Goal: Information Seeking & Learning: Learn about a topic

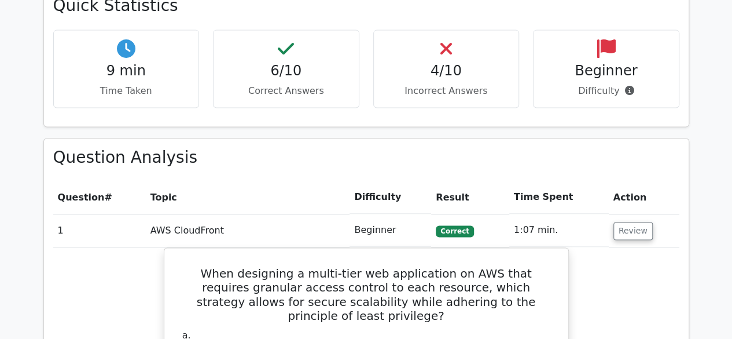
scroll to position [919, 0]
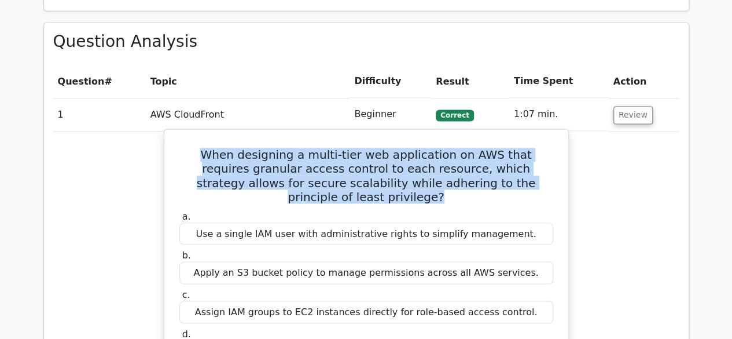
drag, startPoint x: 195, startPoint y: 98, endPoint x: 544, endPoint y: 126, distance: 350.2
click at [544, 148] on h5 "When designing a multi-tier web application on AWS that requires granular acces…" at bounding box center [366, 176] width 376 height 56
copy h5 "When designing a multi-tier web application on AWS that requires granular acces…"
drag, startPoint x: 191, startPoint y: 274, endPoint x: 410, endPoint y: 292, distance: 219.5
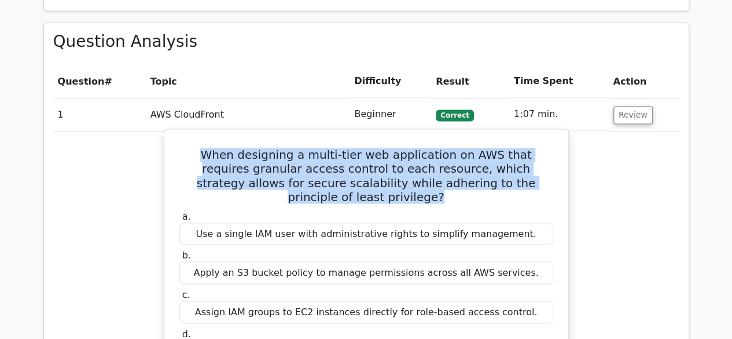
copy div "Implement AWS Identity and Access Management (IAM) roles and policies for each …"
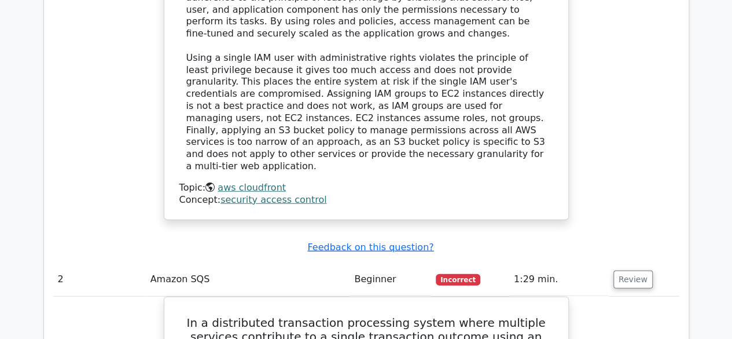
scroll to position [1440, 0]
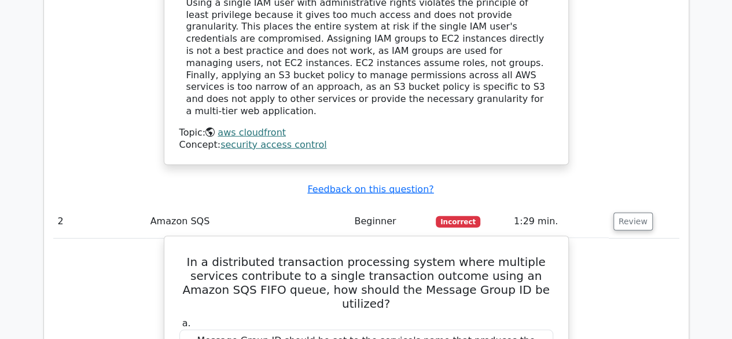
drag, startPoint x: 183, startPoint y: 177, endPoint x: 444, endPoint y: 289, distance: 284.4
copy div "In a distributed transaction processing system where multiple services contribu…"
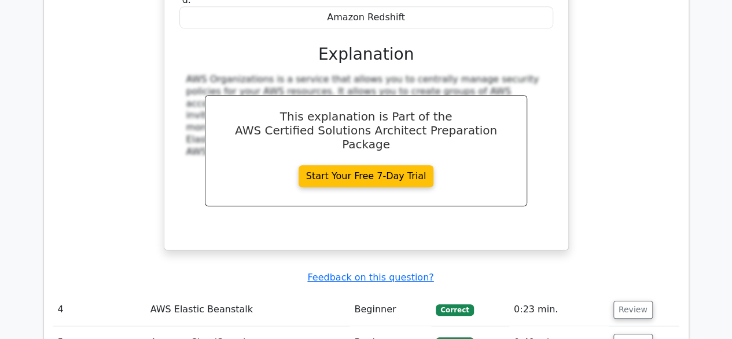
scroll to position [2655, 0]
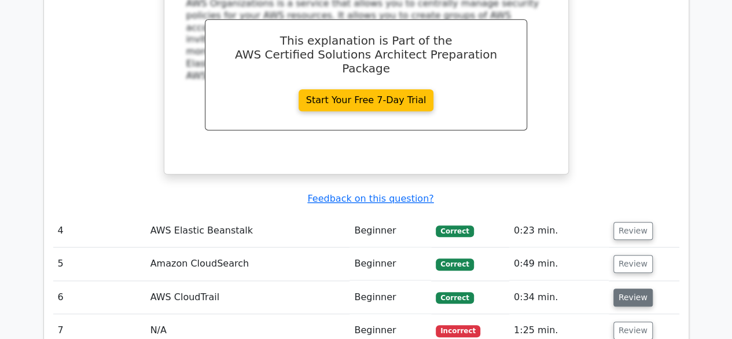
click at [629, 288] on button "Review" at bounding box center [633, 297] width 39 height 18
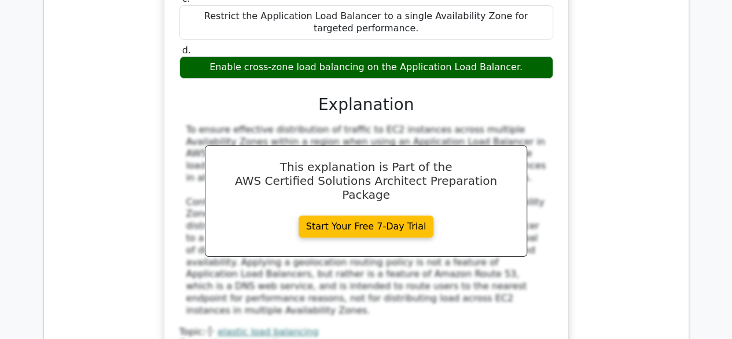
scroll to position [4218, 0]
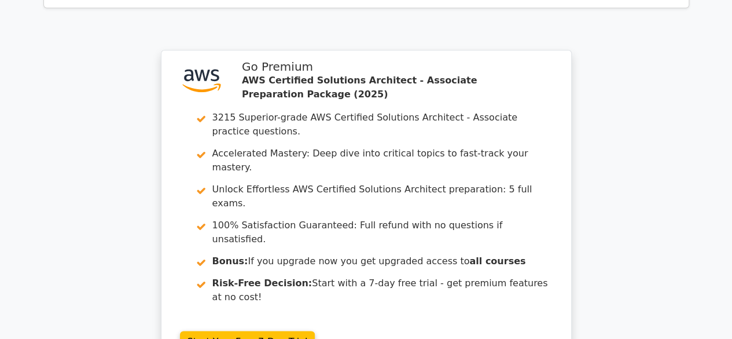
scroll to position [5125, 0]
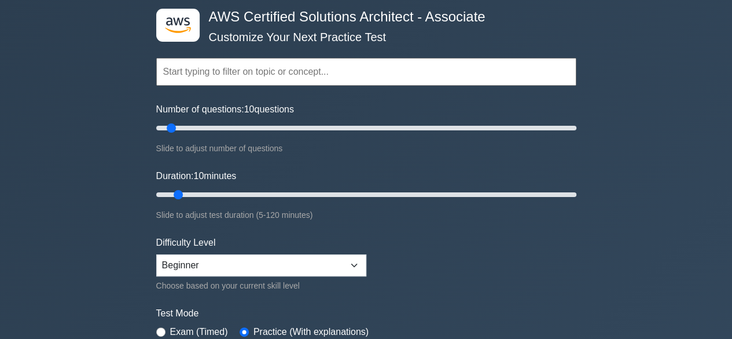
scroll to position [116, 0]
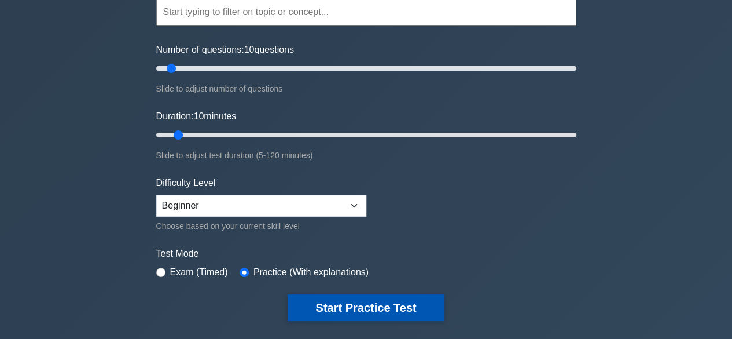
click at [337, 310] on button "Start Practice Test" at bounding box center [366, 307] width 156 height 27
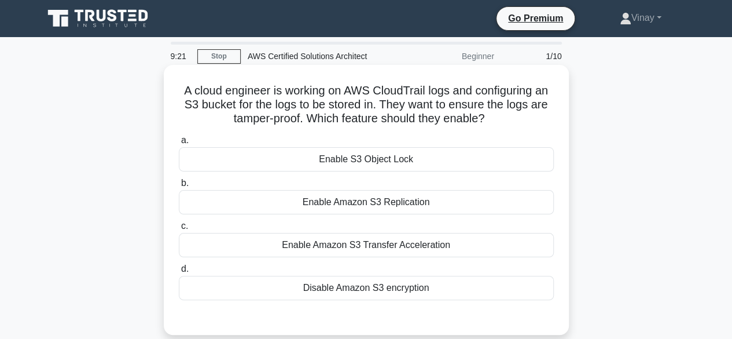
click at [343, 157] on div "Enable S3 Object Lock" at bounding box center [366, 159] width 375 height 24
click at [179, 144] on input "a. Enable S3 Object Lock" at bounding box center [179, 141] width 0 height 8
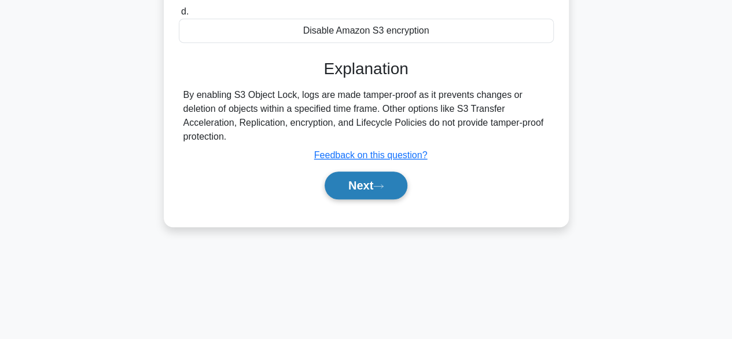
scroll to position [287, 0]
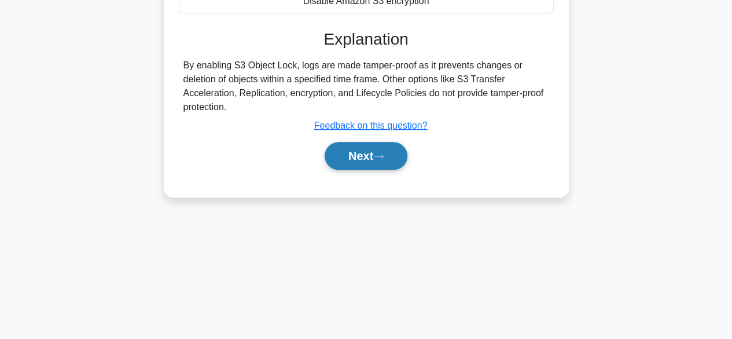
click at [352, 162] on button "Next" at bounding box center [366, 156] width 83 height 28
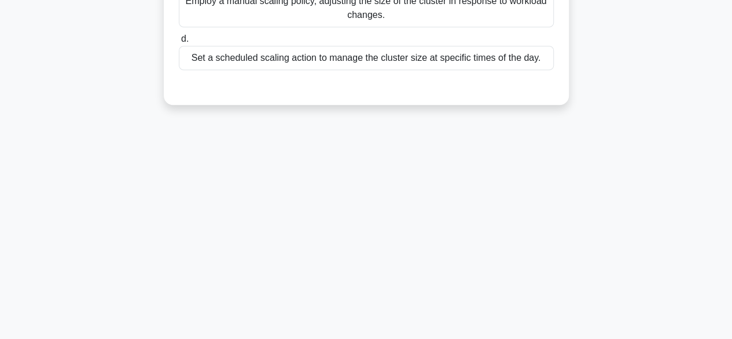
scroll to position [55, 0]
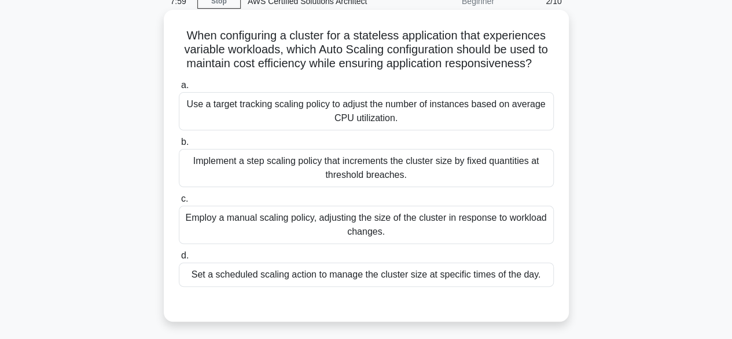
click at [281, 167] on div "Implement a step scaling policy that increments the cluster size by fixed quant…" at bounding box center [366, 168] width 375 height 38
click at [179, 146] on input "b. Implement a step scaling policy that increments the cluster size by fixed qu…" at bounding box center [179, 142] width 0 height 8
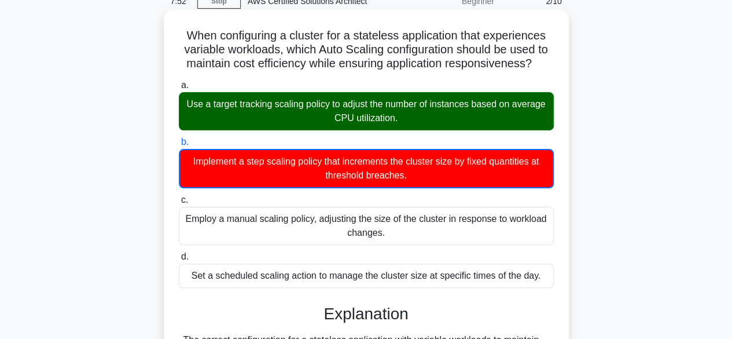
drag, startPoint x: 181, startPoint y: 38, endPoint x: 550, endPoint y: 67, distance: 370.5
click at [550, 67] on h5 "When configuring a cluster for a stateless application that experiences variabl…" at bounding box center [366, 49] width 377 height 43
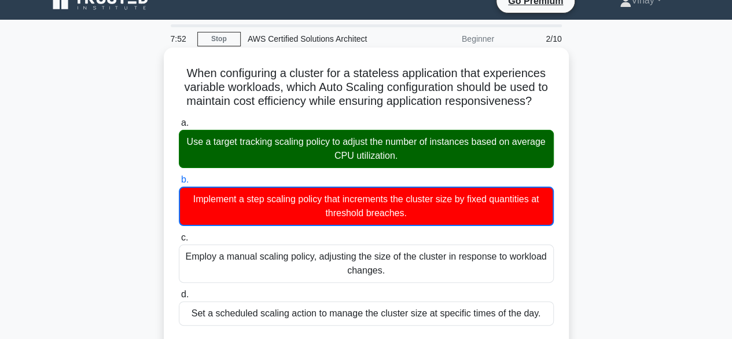
scroll to position [0, 0]
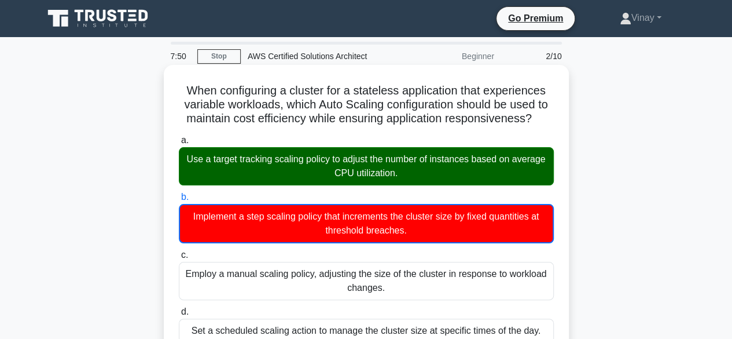
copy h5 "When configuring a cluster for a stateless application that experiences variabl…"
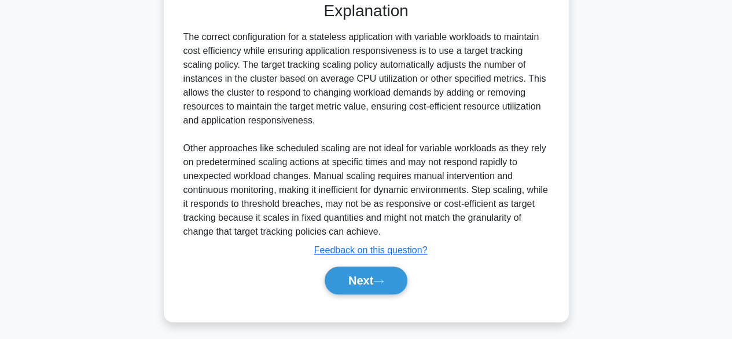
scroll to position [361, 0]
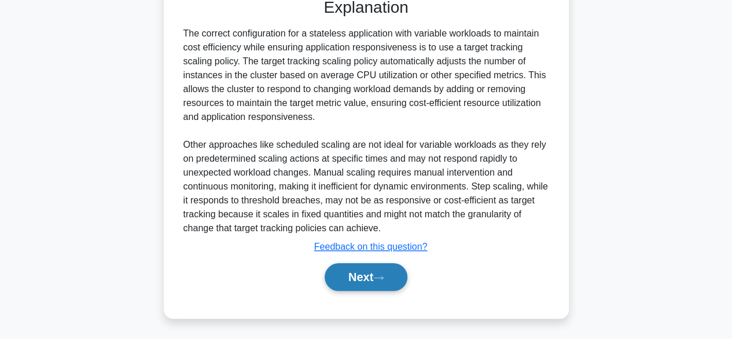
click at [373, 279] on button "Next" at bounding box center [366, 277] width 83 height 28
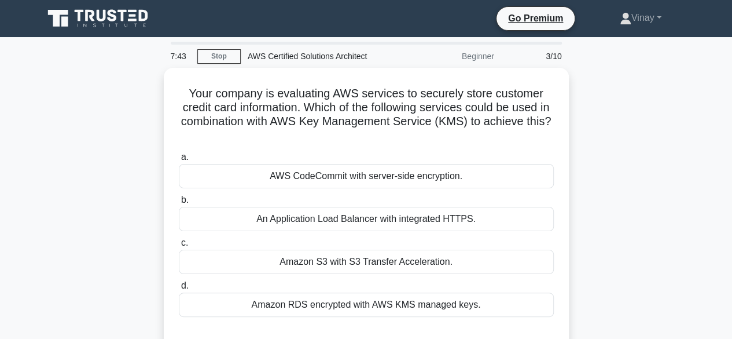
scroll to position [0, 0]
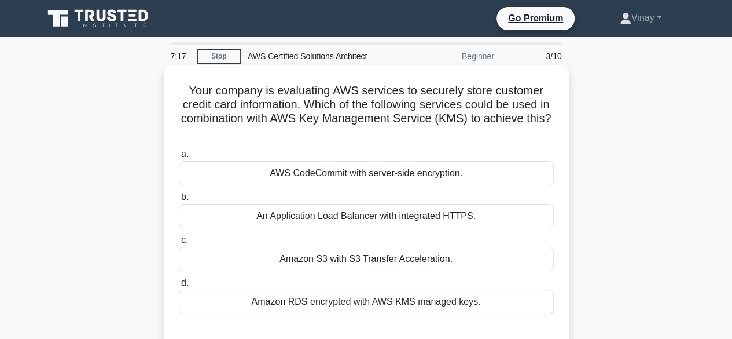
click at [412, 298] on div "Amazon RDS encrypted with AWS KMS managed keys." at bounding box center [366, 301] width 375 height 24
click at [179, 287] on input "d. Amazon RDS encrypted with AWS KMS managed keys." at bounding box center [179, 283] width 0 height 8
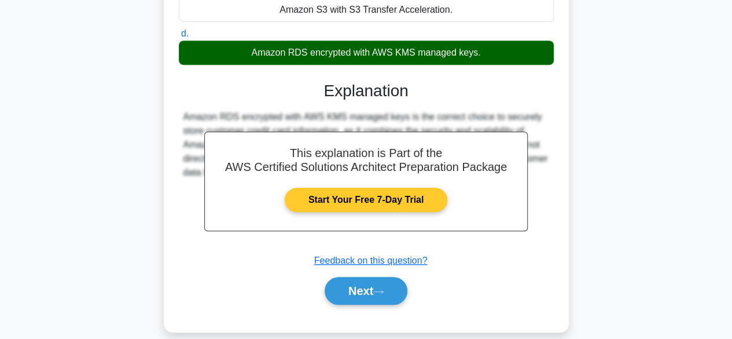
scroll to position [287, 0]
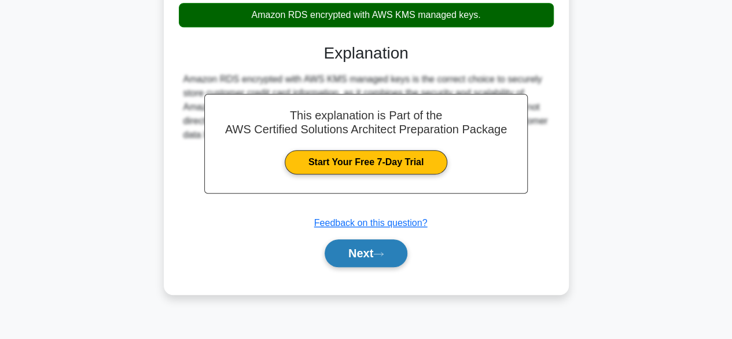
click at [365, 251] on button "Next" at bounding box center [366, 253] width 83 height 28
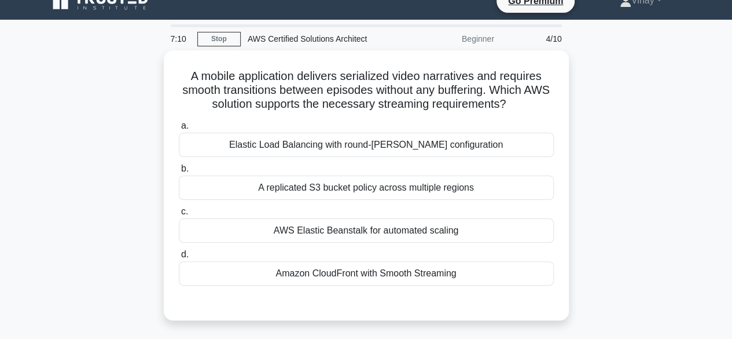
scroll to position [0, 0]
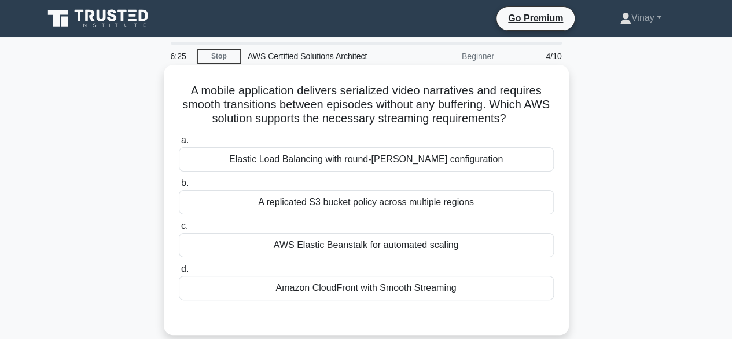
click at [283, 234] on div "AWS Elastic Beanstalk for automated scaling" at bounding box center [366, 245] width 375 height 24
click at [179, 230] on input "c. AWS Elastic Beanstalk for automated scaling" at bounding box center [179, 226] width 0 height 8
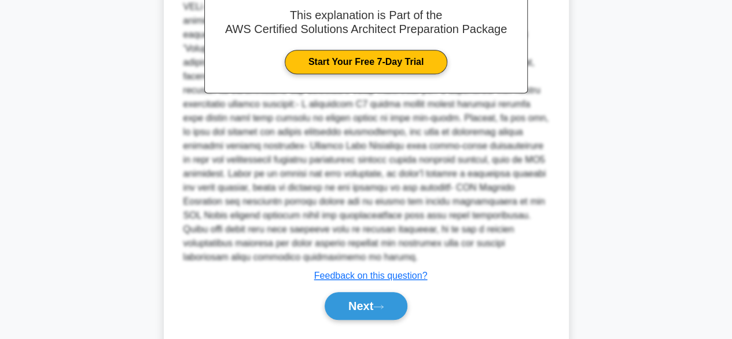
scroll to position [389, 0]
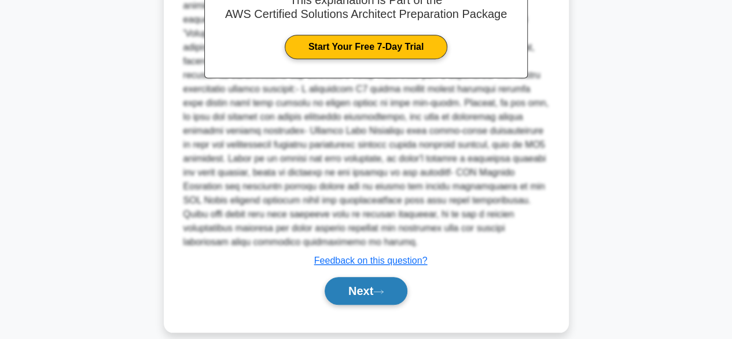
click at [373, 280] on button "Next" at bounding box center [366, 291] width 83 height 28
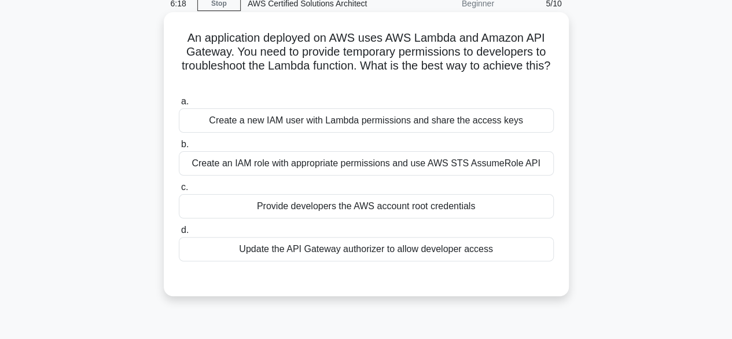
scroll to position [0, 0]
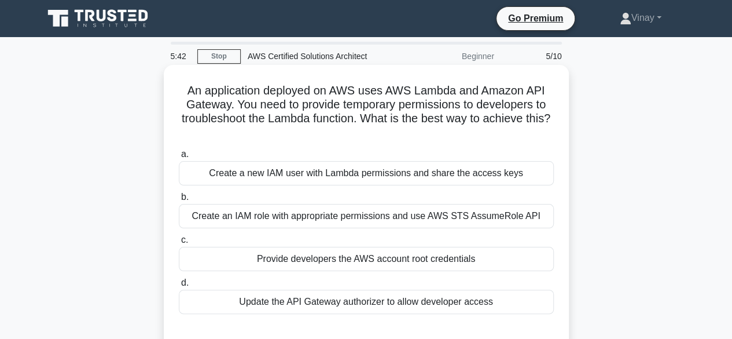
click at [443, 209] on div "Create an IAM role with appropriate permissions and use AWS STS AssumeRole API" at bounding box center [366, 216] width 375 height 24
click at [179, 201] on input "b. Create an IAM role with appropriate permissions and use AWS STS AssumeRole A…" at bounding box center [179, 197] width 0 height 8
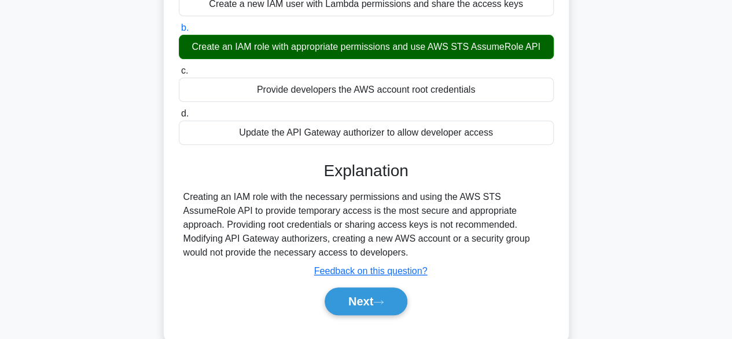
scroll to position [174, 0]
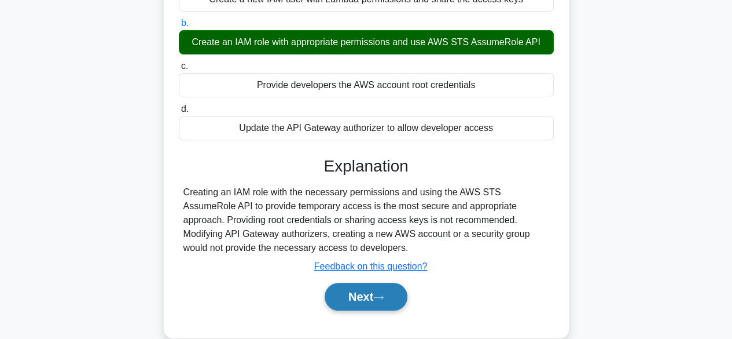
click at [368, 284] on button "Next" at bounding box center [366, 296] width 83 height 28
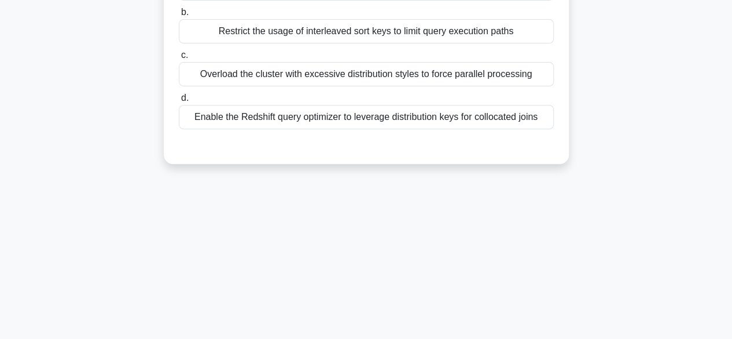
scroll to position [0, 0]
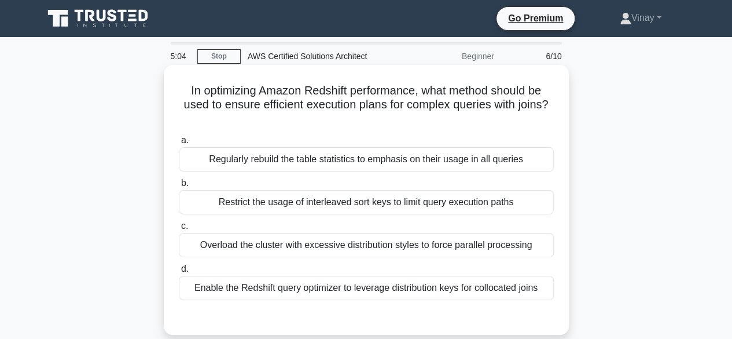
click at [342, 290] on div "Enable the Redshift query optimizer to leverage distribution keys for collocate…" at bounding box center [366, 288] width 375 height 24
click at [179, 273] on input "d. Enable the Redshift query optimizer to leverage distribution keys for colloc…" at bounding box center [179, 269] width 0 height 8
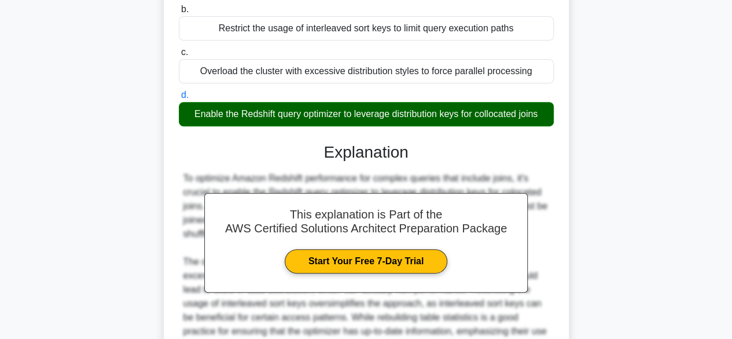
scroll to position [289, 0]
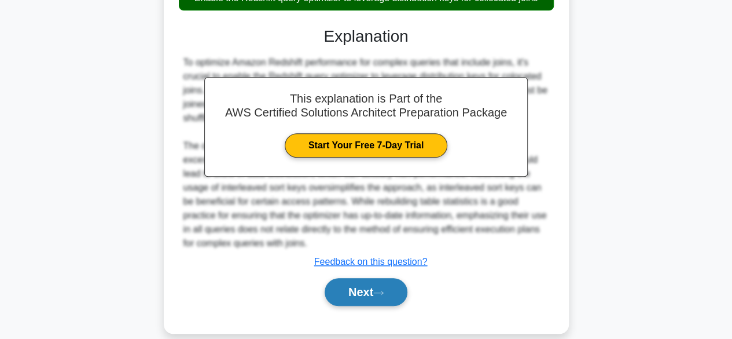
click at [343, 290] on button "Next" at bounding box center [366, 292] width 83 height 28
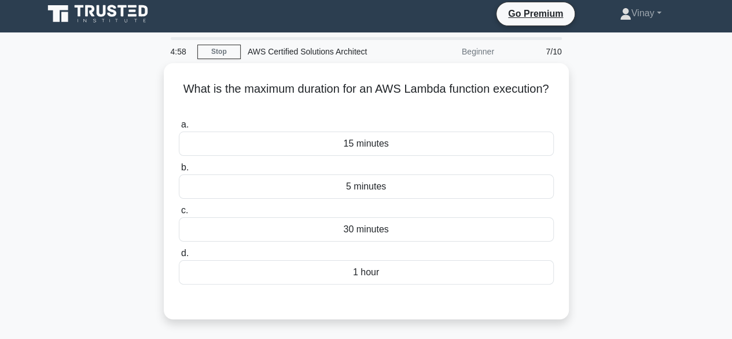
scroll to position [0, 0]
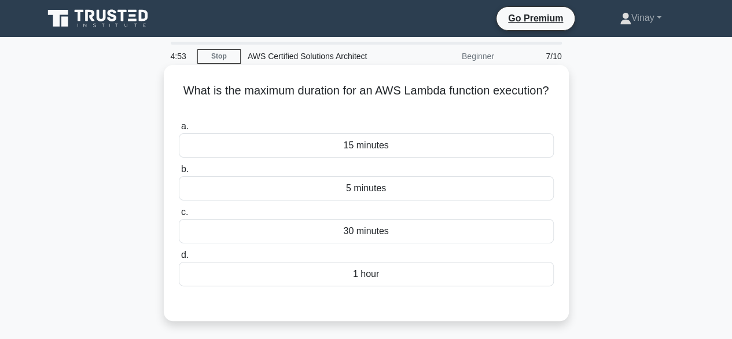
click at [342, 153] on div "15 minutes" at bounding box center [366, 145] width 375 height 24
click at [179, 130] on input "a. 15 minutes" at bounding box center [179, 127] width 0 height 8
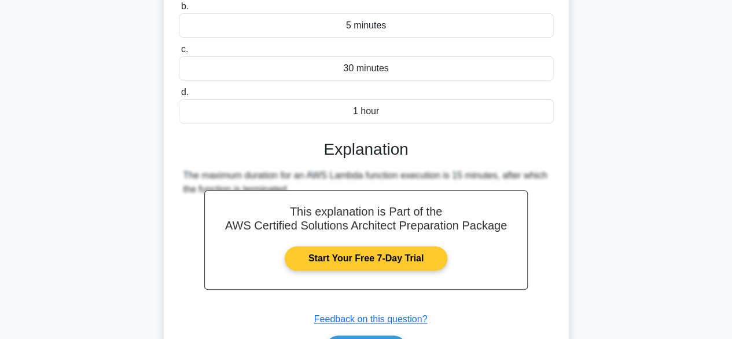
scroll to position [232, 0]
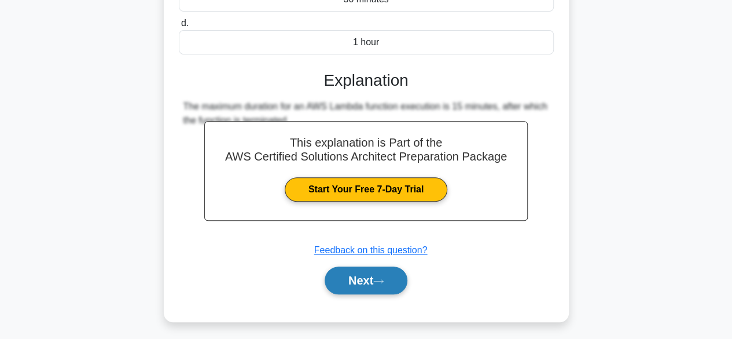
click at [362, 277] on button "Next" at bounding box center [366, 280] width 83 height 28
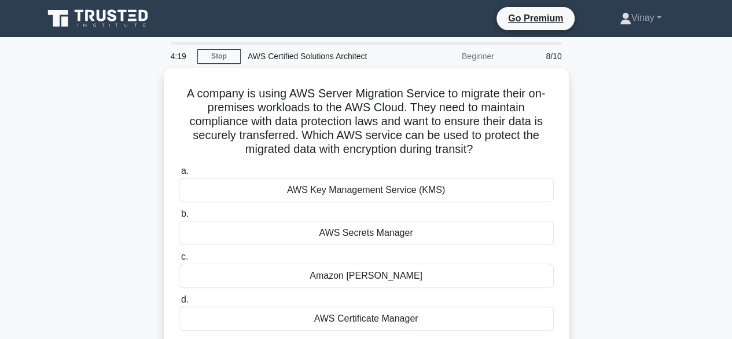
scroll to position [58, 0]
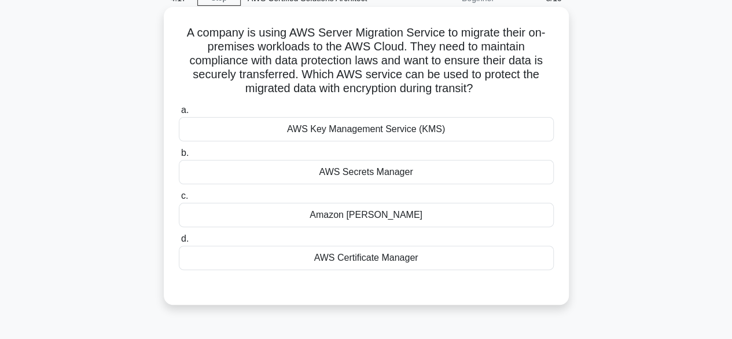
click at [284, 123] on div "AWS Key Management Service (KMS)" at bounding box center [366, 129] width 375 height 24
click at [179, 114] on input "a. AWS Key Management Service (KMS)" at bounding box center [179, 111] width 0 height 8
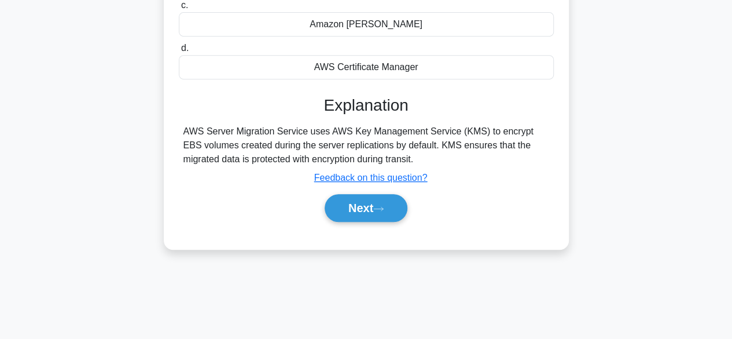
scroll to position [287, 0]
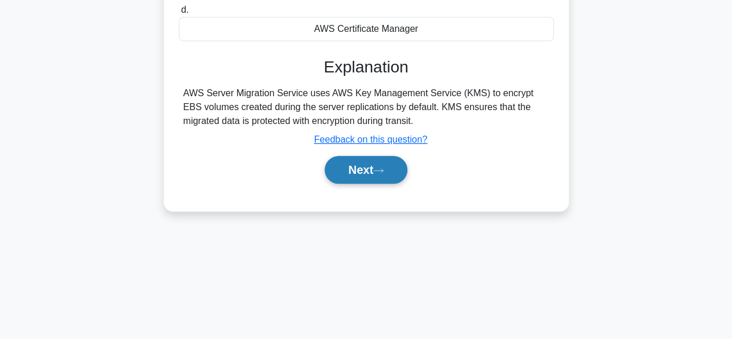
click at [362, 166] on button "Next" at bounding box center [366, 170] width 83 height 28
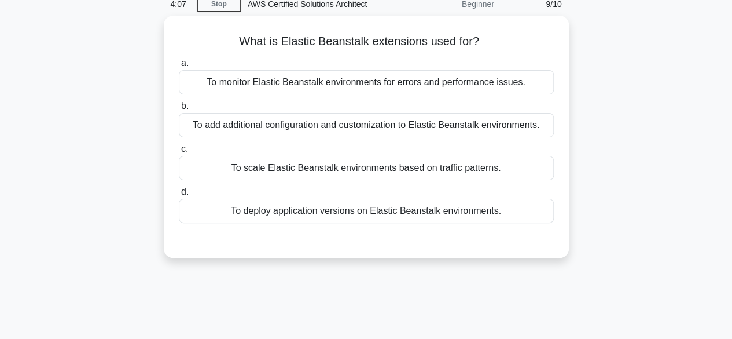
scroll to position [0, 0]
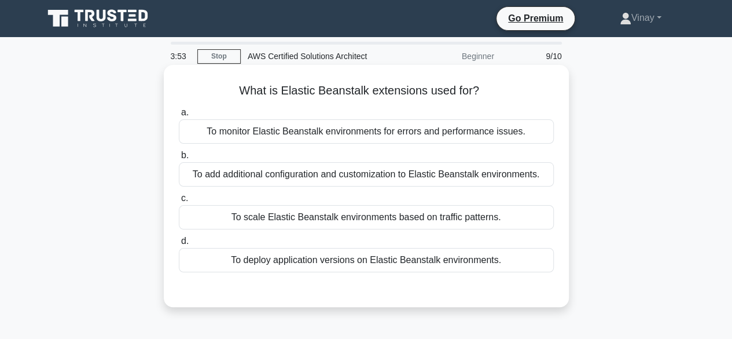
click at [358, 173] on div "To add additional configuration and customization to Elastic Beanstalk environm…" at bounding box center [366, 174] width 375 height 24
click at [179, 159] on input "b. To add additional configuration and customization to Elastic Beanstalk envir…" at bounding box center [179, 156] width 0 height 8
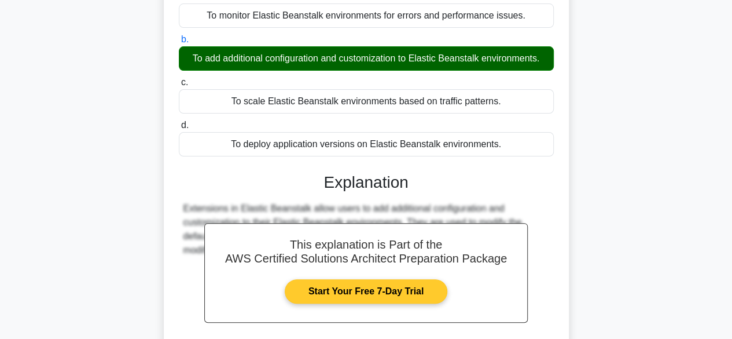
scroll to position [287, 0]
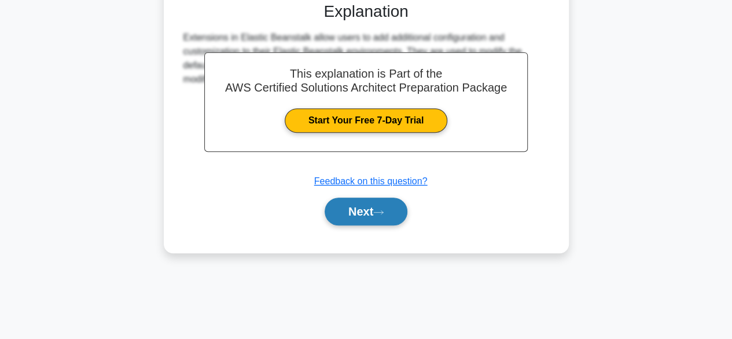
click at [368, 214] on button "Next" at bounding box center [366, 211] width 83 height 28
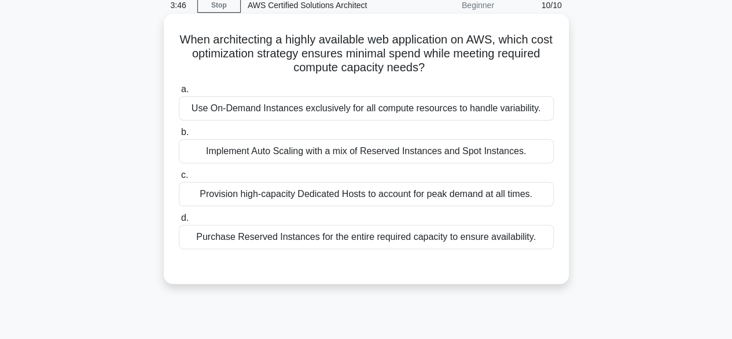
scroll to position [0, 0]
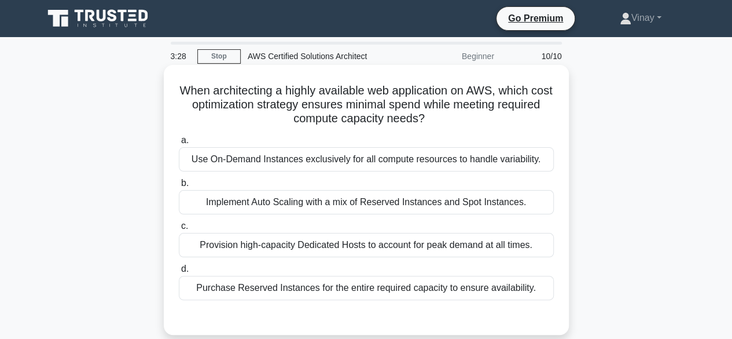
click at [316, 292] on div "Purchase Reserved Instances for the entire required capacity to ensure availabi…" at bounding box center [366, 288] width 375 height 24
click at [179, 273] on input "d. Purchase Reserved Instances for the entire required capacity to ensure avail…" at bounding box center [179, 269] width 0 height 8
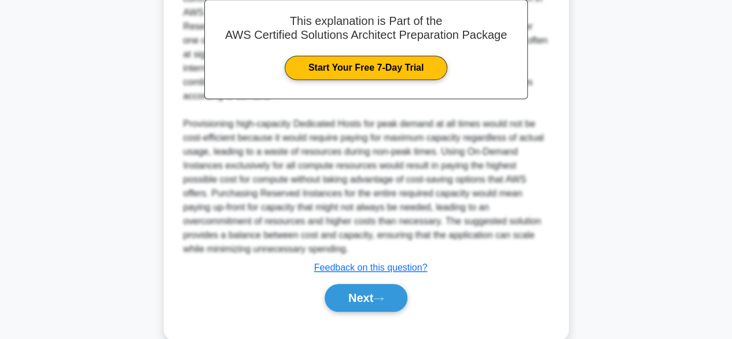
scroll to position [389, 0]
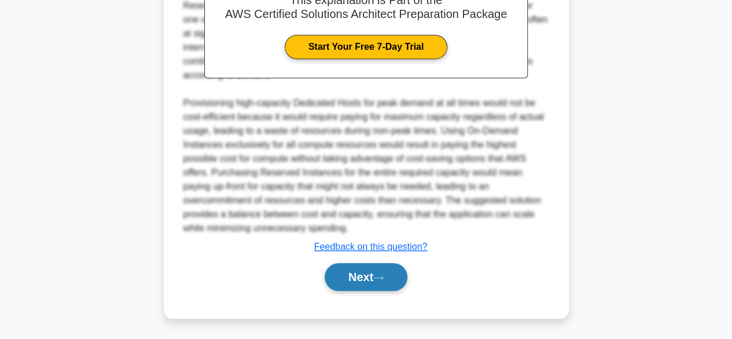
click at [371, 274] on button "Next" at bounding box center [366, 277] width 83 height 28
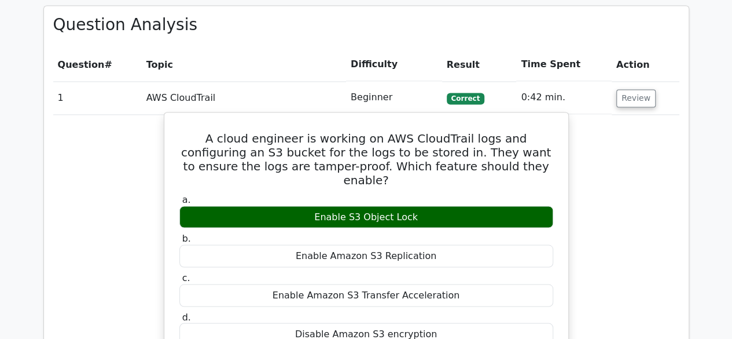
scroll to position [868, 0]
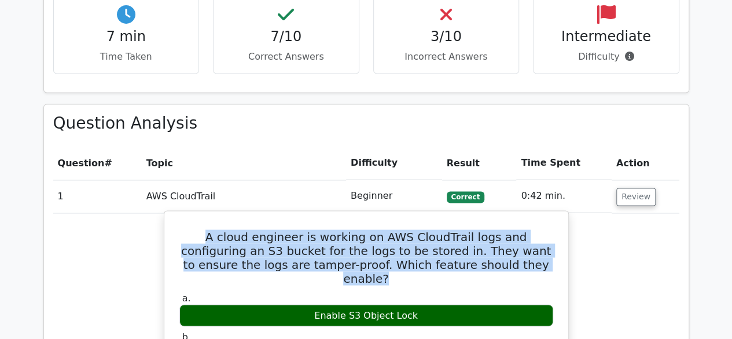
drag, startPoint x: 178, startPoint y: 177, endPoint x: 498, endPoint y: 208, distance: 321.0
click at [498, 229] on h5 "A cloud engineer is working on AWS CloudTrail logs and configuring an S3 bucket…" at bounding box center [366, 257] width 376 height 56
copy h5 "A cloud engineer is working on AWS CloudTrail logs and configuring an S3 bucket…"
drag, startPoint x: 316, startPoint y: 244, endPoint x: 419, endPoint y: 243, distance: 103.0
click at [419, 304] on div "Enable S3 Object Lock" at bounding box center [366, 315] width 374 height 23
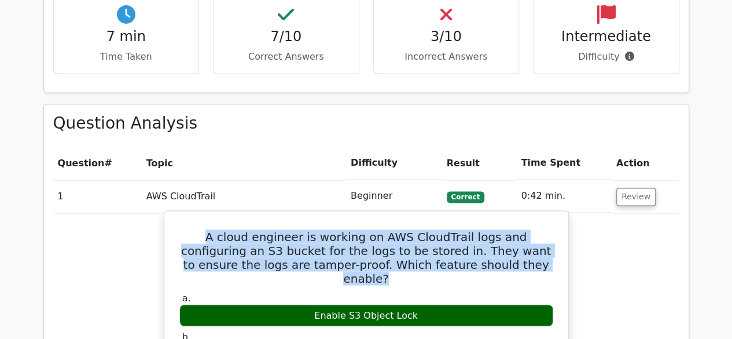
copy div "Enable S3 Object Lock"
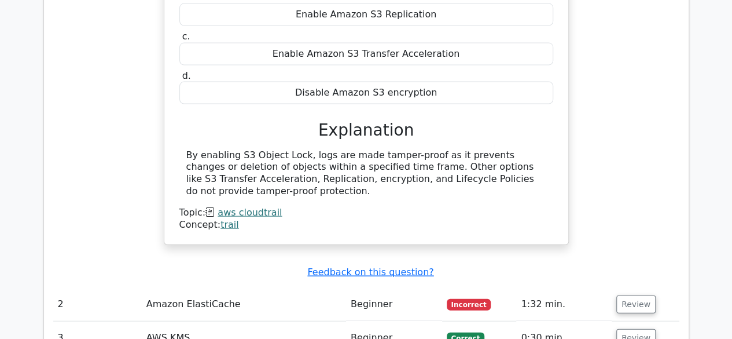
scroll to position [1331, 0]
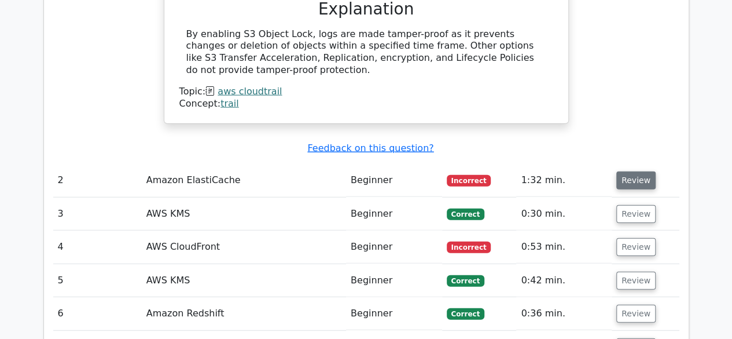
click at [636, 171] on button "Review" at bounding box center [636, 180] width 39 height 18
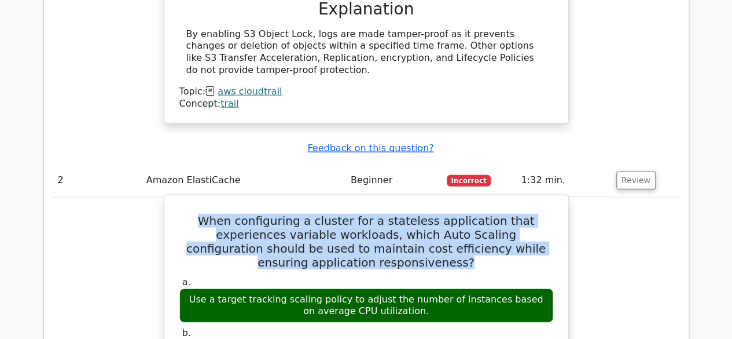
drag, startPoint x: 181, startPoint y: 142, endPoint x: 546, endPoint y: 173, distance: 366.6
click at [546, 214] on h5 "When configuring a cluster for a stateless application that experiences variabl…" at bounding box center [366, 242] width 376 height 56
copy h5 "When configuring a cluster for a stateless application that experiences variabl…"
drag, startPoint x: 203, startPoint y: 211, endPoint x: 425, endPoint y: 225, distance: 222.8
click at [425, 288] on div "Use a target tracking scaling policy to adjust the number of instances based on…" at bounding box center [366, 305] width 374 height 35
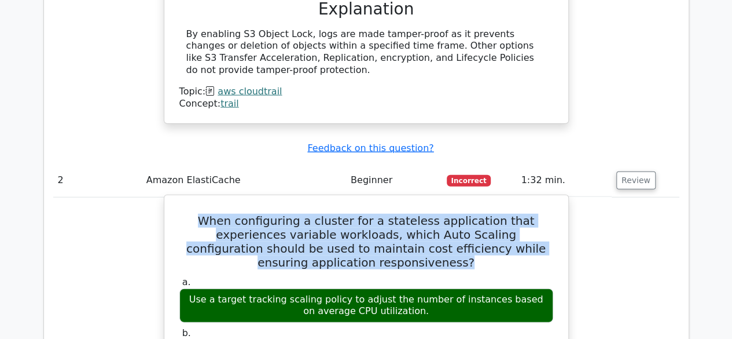
copy div "Use a target tracking scaling policy to adjust the number of instances based on…"
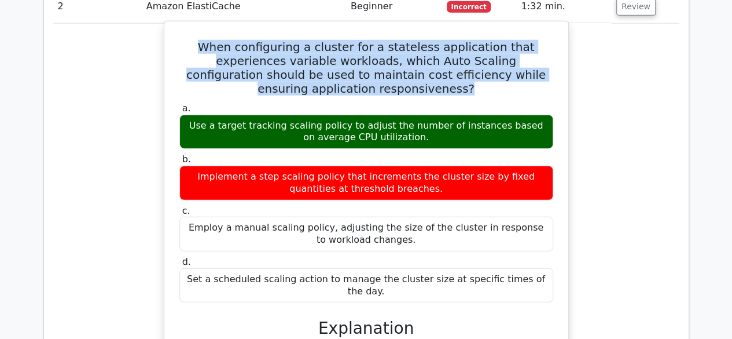
scroll to position [1679, 0]
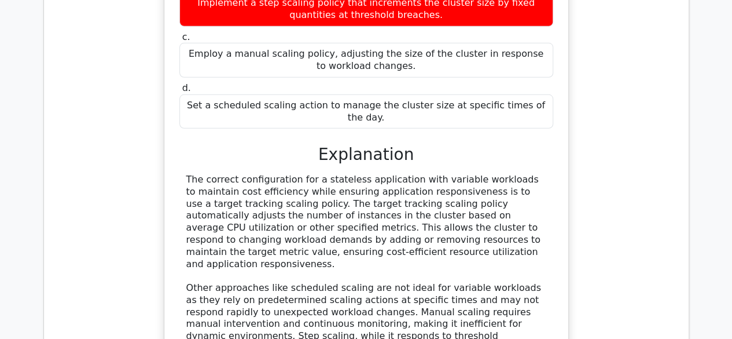
drag, startPoint x: 186, startPoint y: 79, endPoint x: 317, endPoint y: 145, distance: 146.8
click at [317, 174] on div "The correct configuration for a stateless application with variable workloads t…" at bounding box center [366, 276] width 360 height 205
copy div "The correct configuration for a stateless application with variable workloads t…"
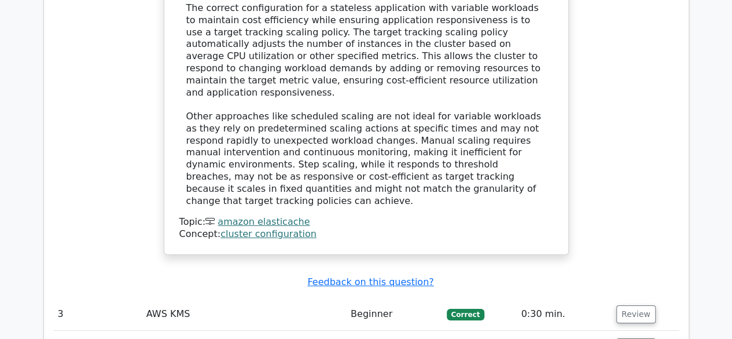
scroll to position [1968, 0]
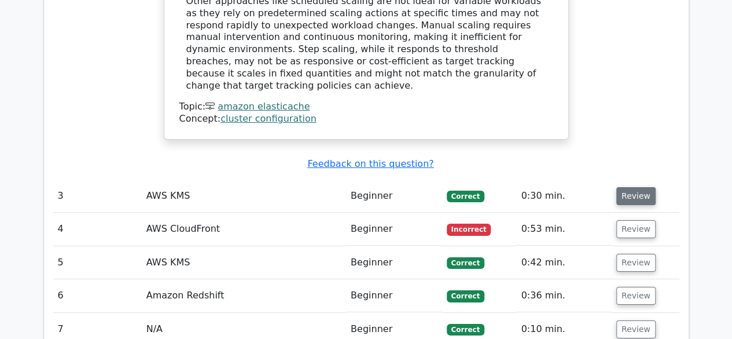
click at [621, 187] on button "Review" at bounding box center [636, 196] width 39 height 18
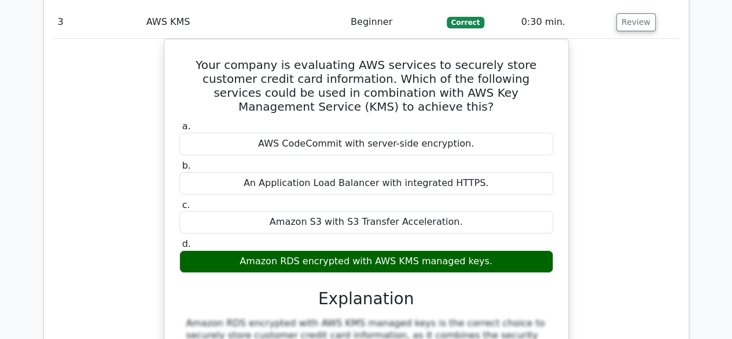
scroll to position [2316, 0]
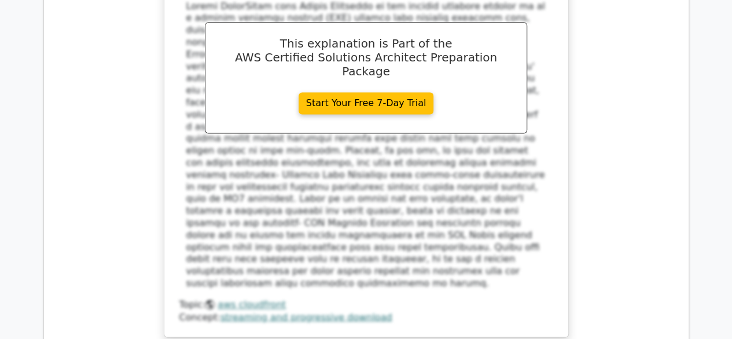
scroll to position [3010, 0]
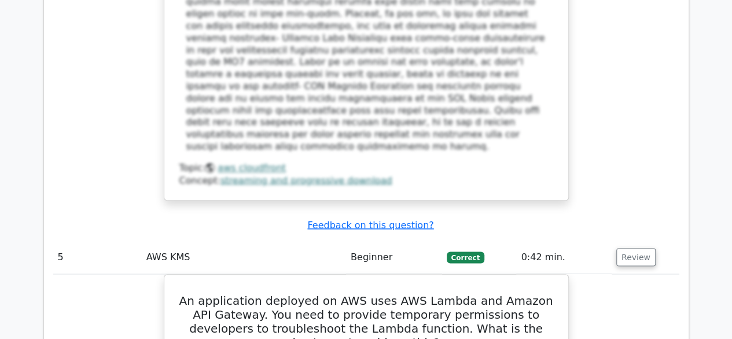
scroll to position [3126, 0]
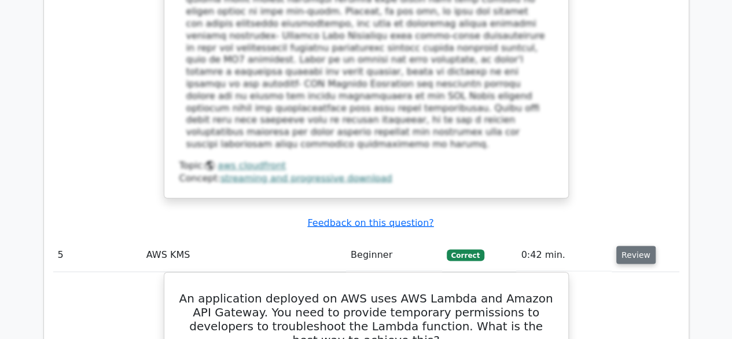
click at [631, 245] on button "Review" at bounding box center [636, 254] width 39 height 18
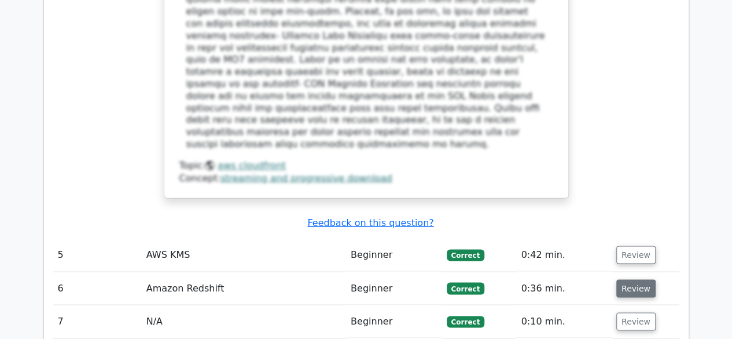
click at [631, 279] on button "Review" at bounding box center [636, 288] width 39 height 18
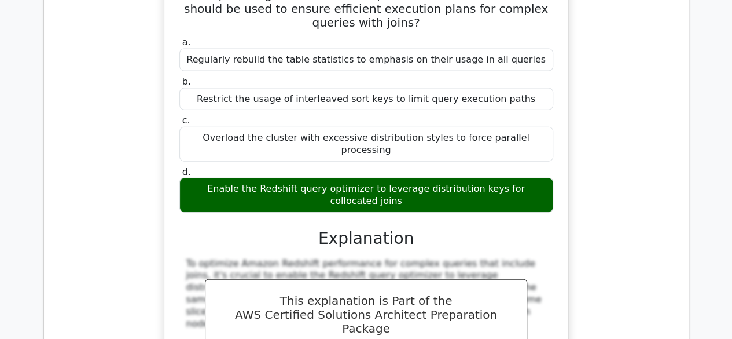
scroll to position [3531, 0]
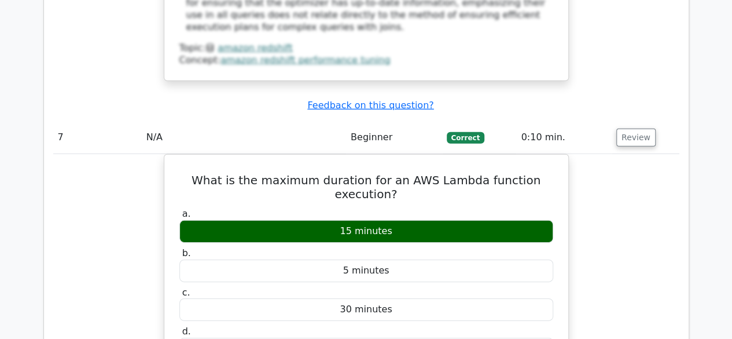
scroll to position [4110, 0]
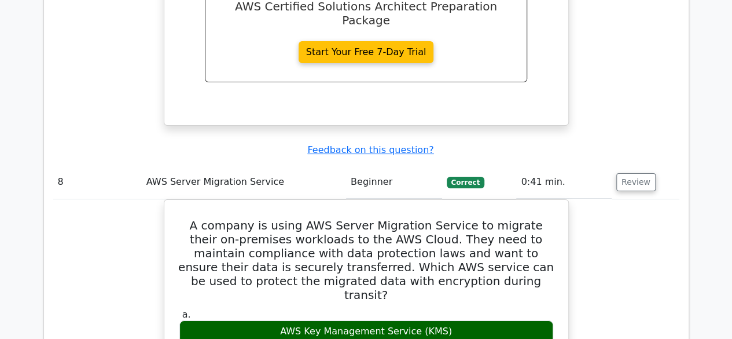
scroll to position [4457, 0]
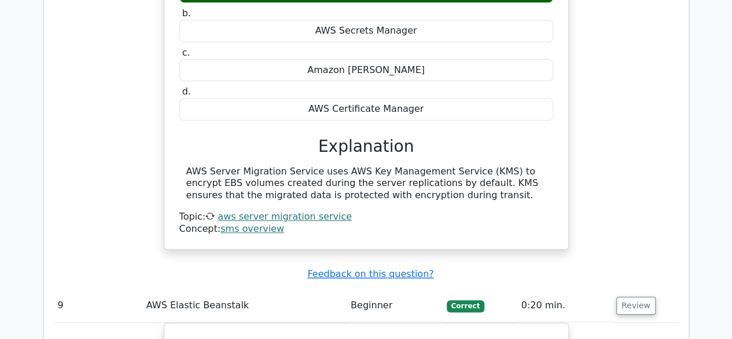
scroll to position [4689, 0]
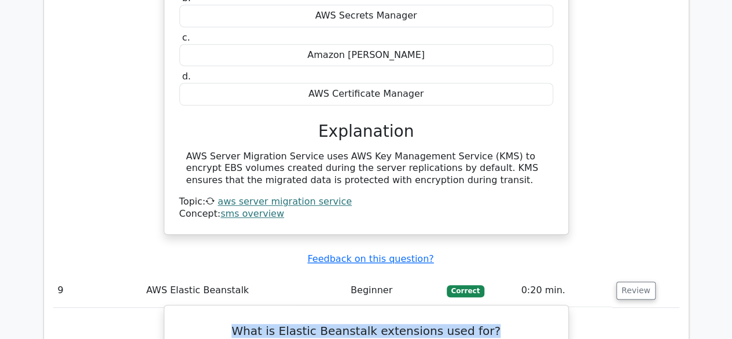
drag, startPoint x: 245, startPoint y: 66, endPoint x: 500, endPoint y: 66, distance: 254.7
click at [500, 324] on h5 "What is Elastic Beanstalk extensions used for?" at bounding box center [366, 331] width 376 height 14
copy h5 "What is Elastic Beanstalk extensions used for?"
drag, startPoint x: 186, startPoint y: 141, endPoint x: 546, endPoint y: 144, distance: 360.1
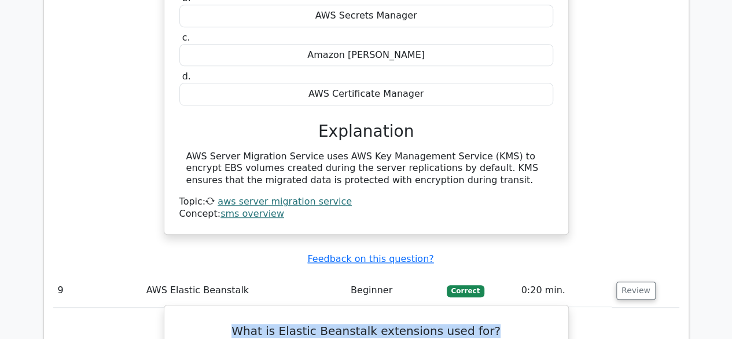
copy div "To add additional configuration and customization to Elastic Beanstalk environm…"
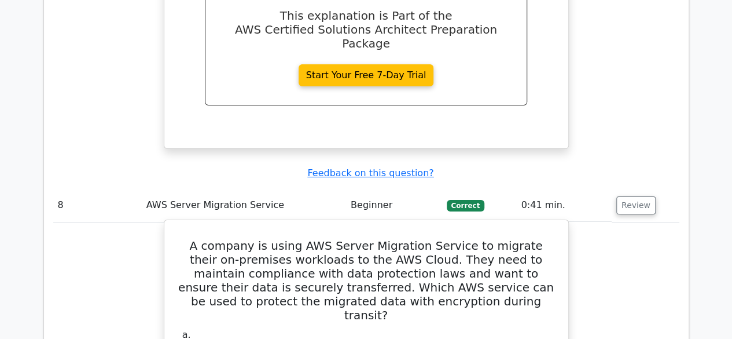
scroll to position [4228, 0]
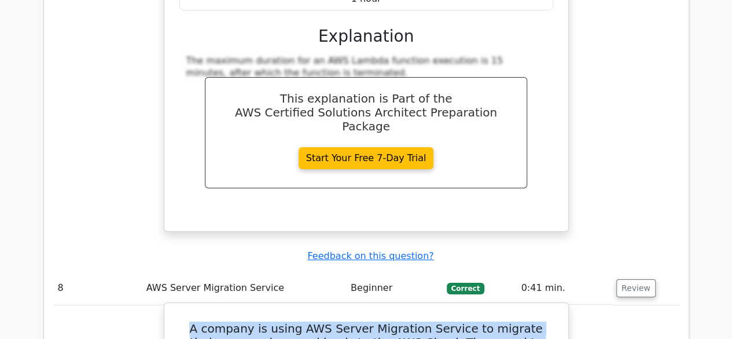
drag, startPoint x: 183, startPoint y: 78, endPoint x: 497, endPoint y: 138, distance: 319.5
copy h5 "A company is using AWS Server Migration Service to migrate their on-premises wo…"
drag, startPoint x: 288, startPoint y: 173, endPoint x: 464, endPoint y: 168, distance: 176.6
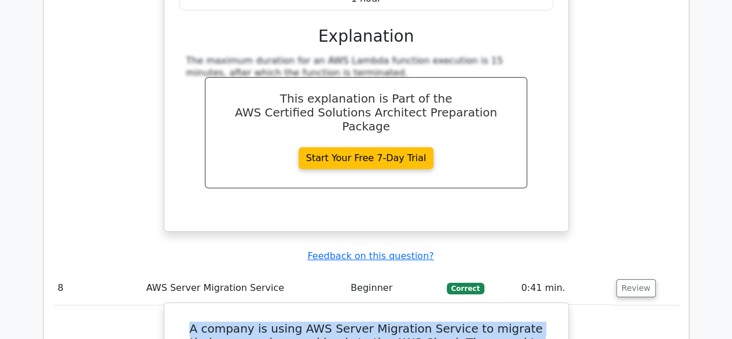
copy div "AWS Key Management Service (KMS)"
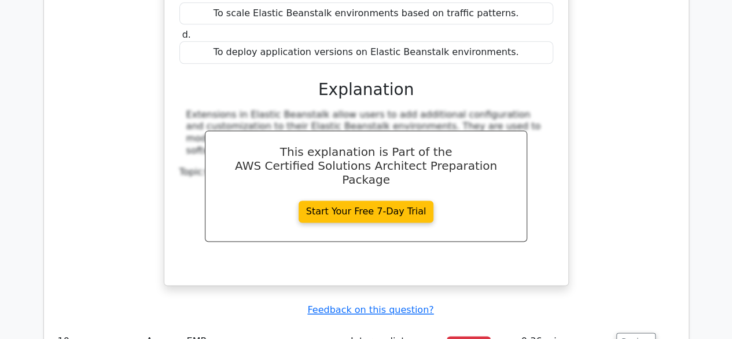
scroll to position [5154, 0]
